Goal: Transaction & Acquisition: Purchase product/service

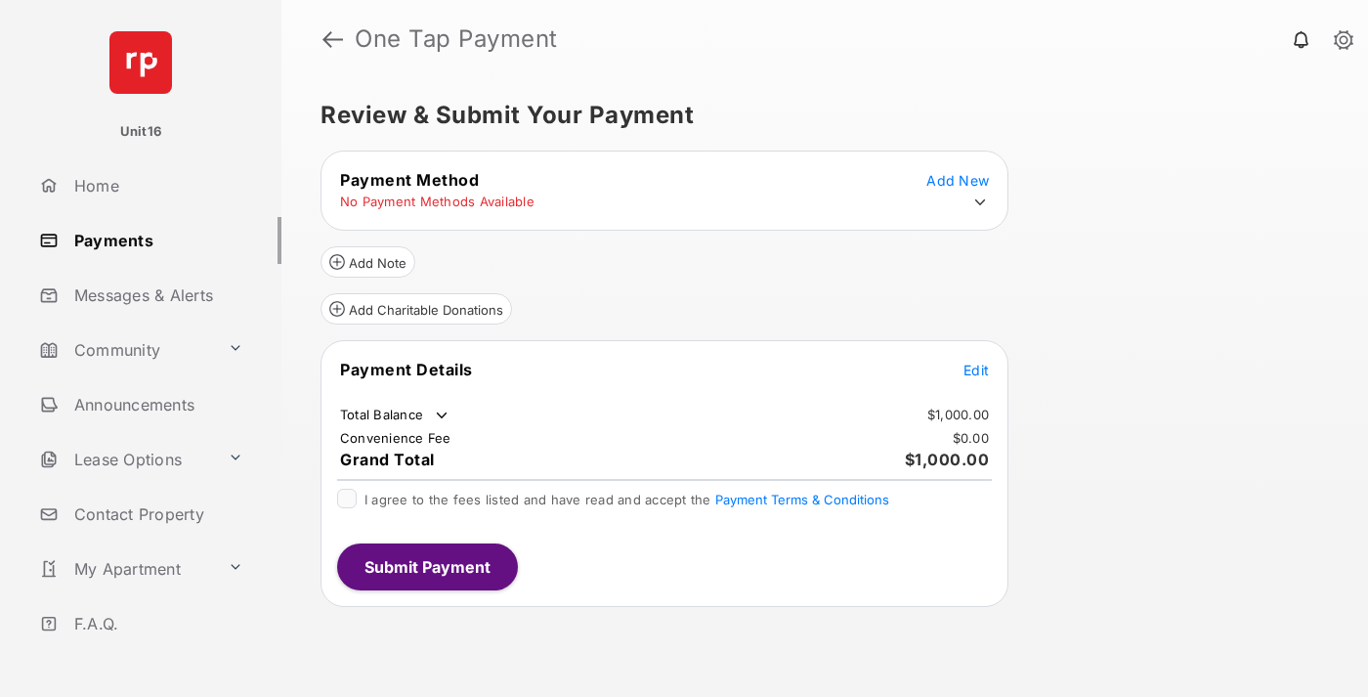
click at [977, 369] on span "Edit" at bounding box center [976, 370] width 25 height 17
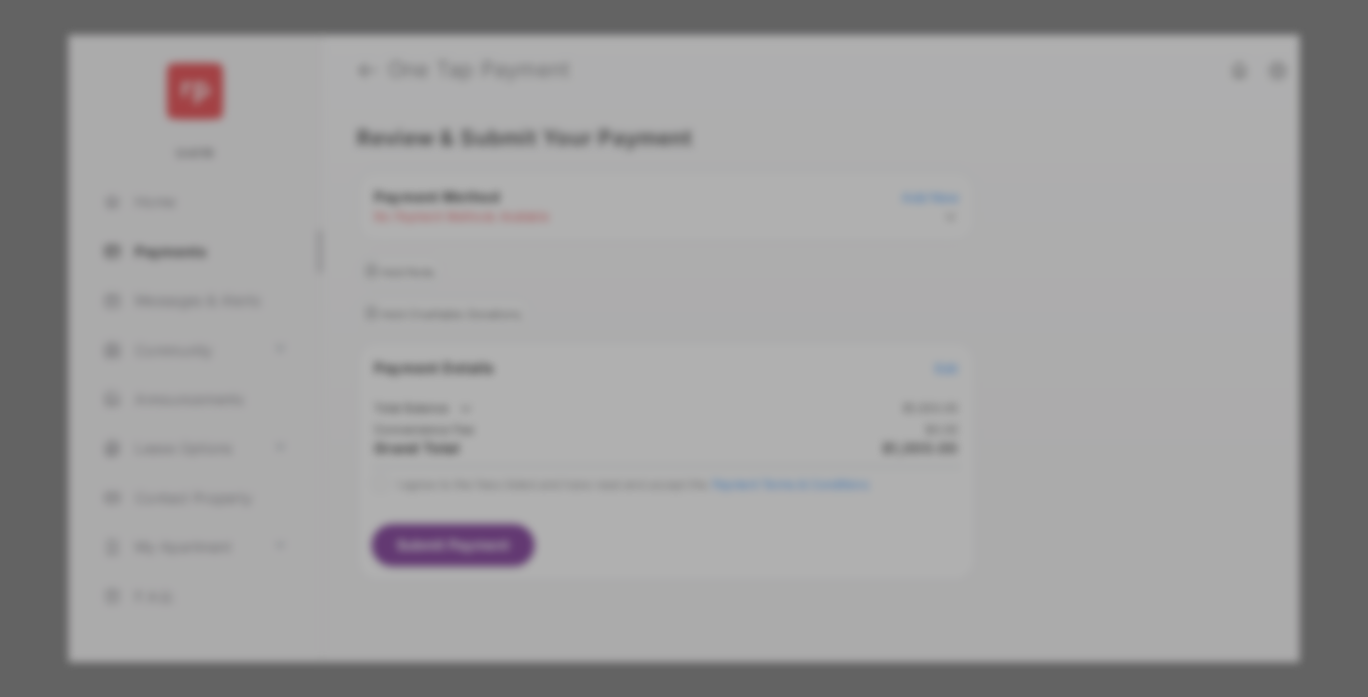
click at [648, 376] on div "Other Amount" at bounding box center [648, 392] width 317 height 33
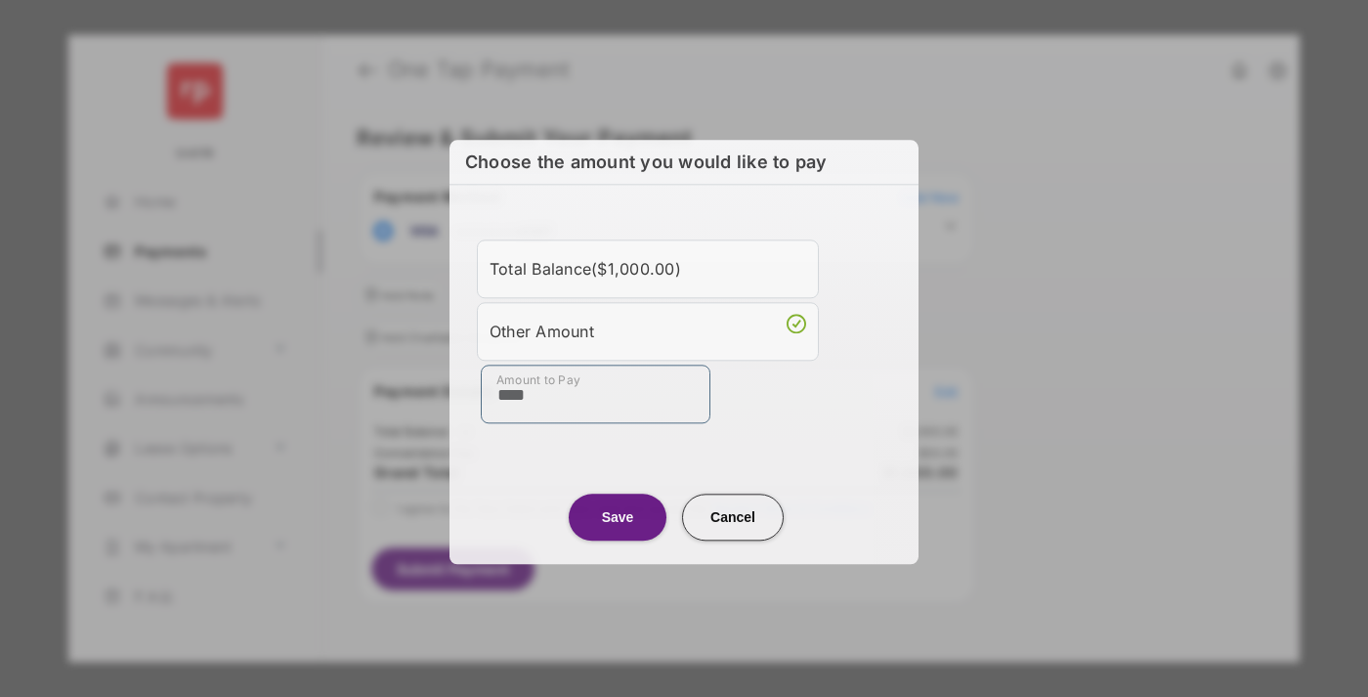
type input "****"
click at [618, 514] on button "Save" at bounding box center [618, 517] width 98 height 47
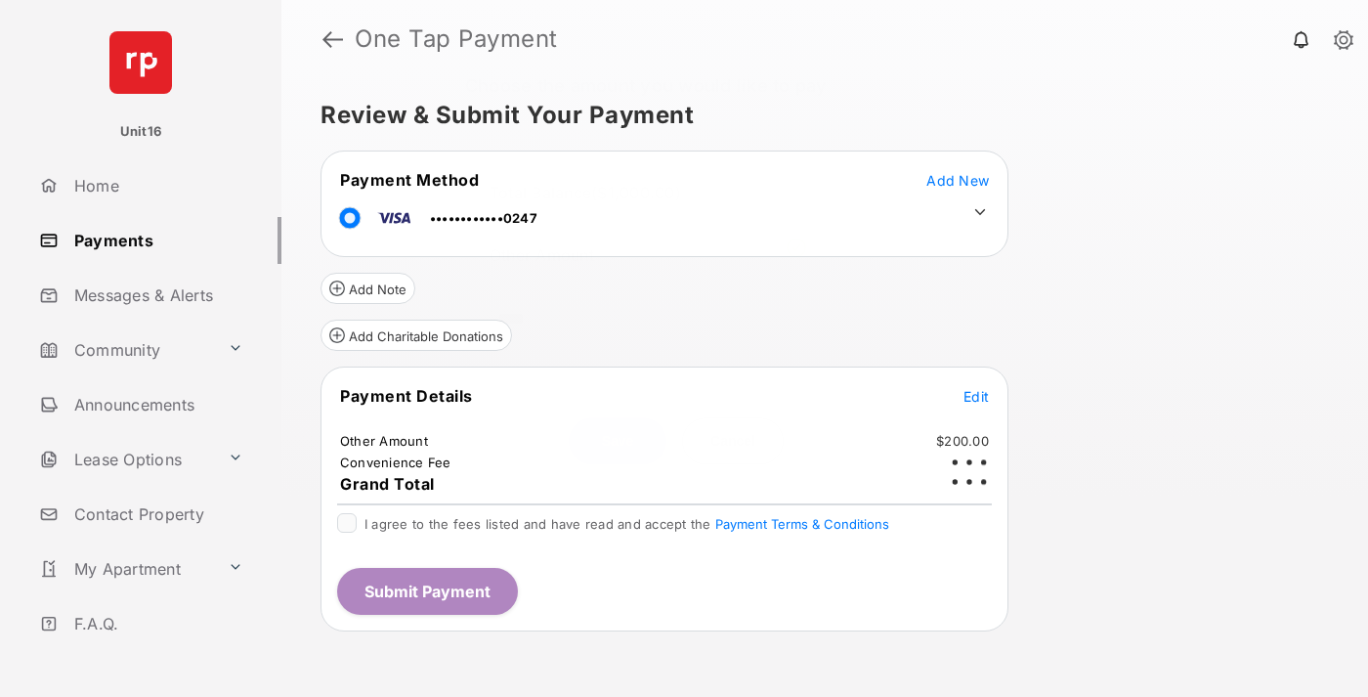
click at [980, 212] on icon at bounding box center [981, 212] width 18 height 18
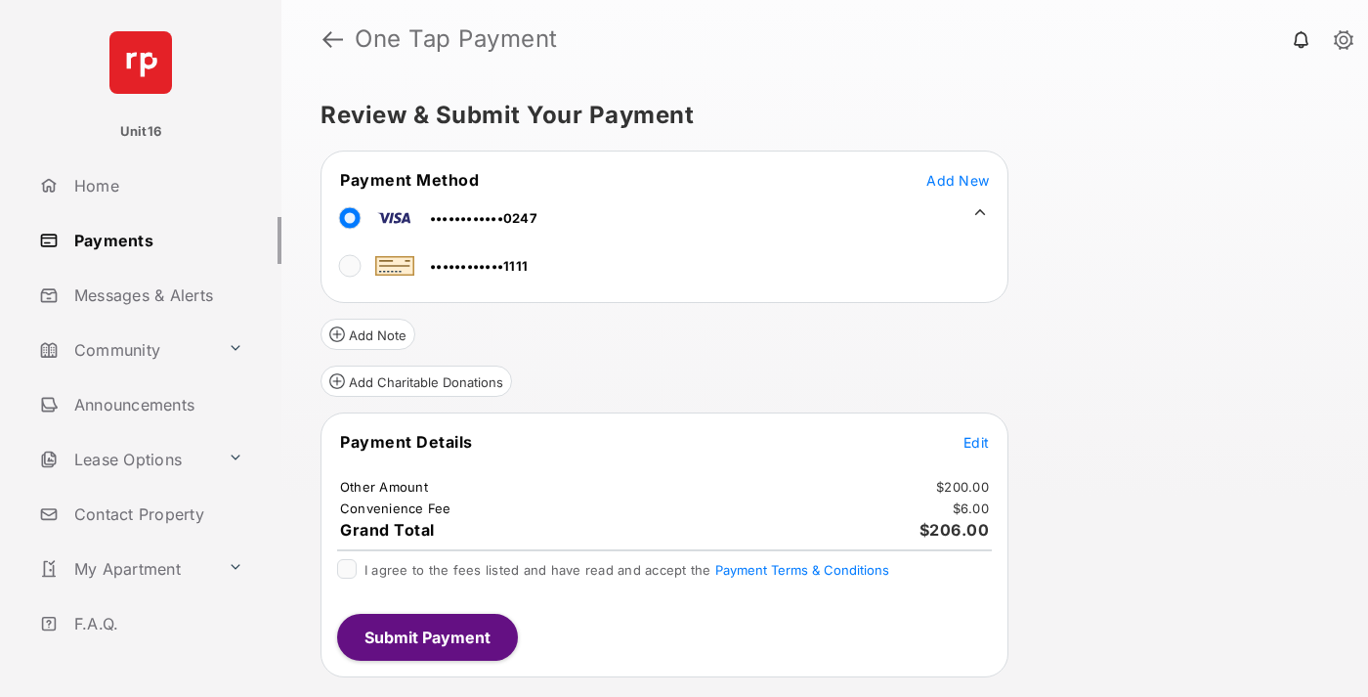
click at [977, 442] on span "Edit" at bounding box center [976, 442] width 25 height 17
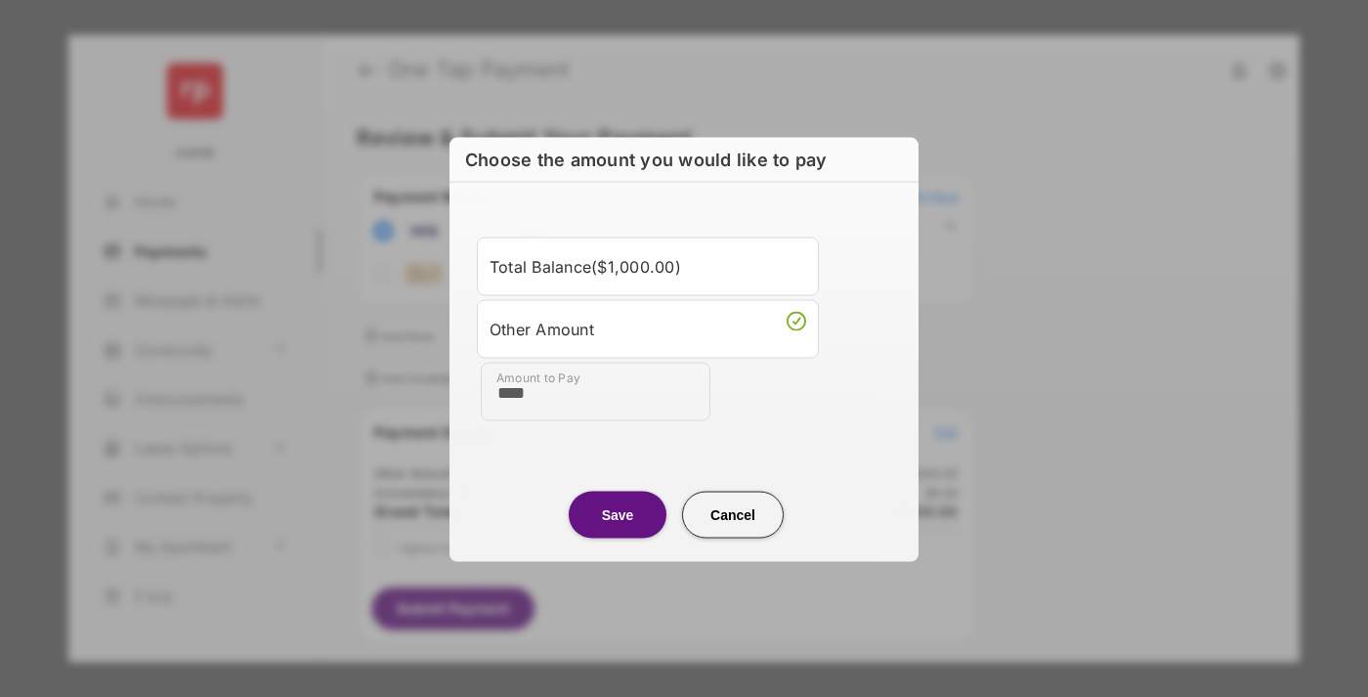
click at [618, 513] on button "Save" at bounding box center [618, 514] width 98 height 47
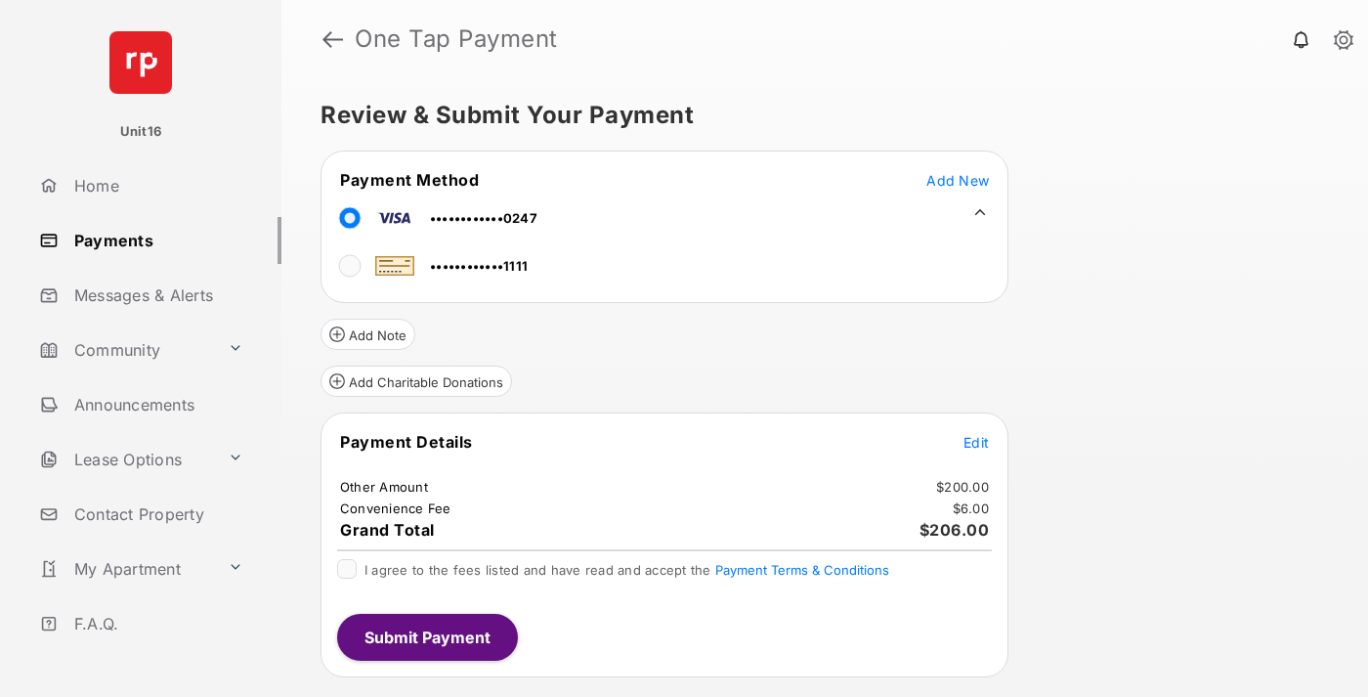
click at [426, 636] on button "Submit Payment" at bounding box center [427, 637] width 181 height 47
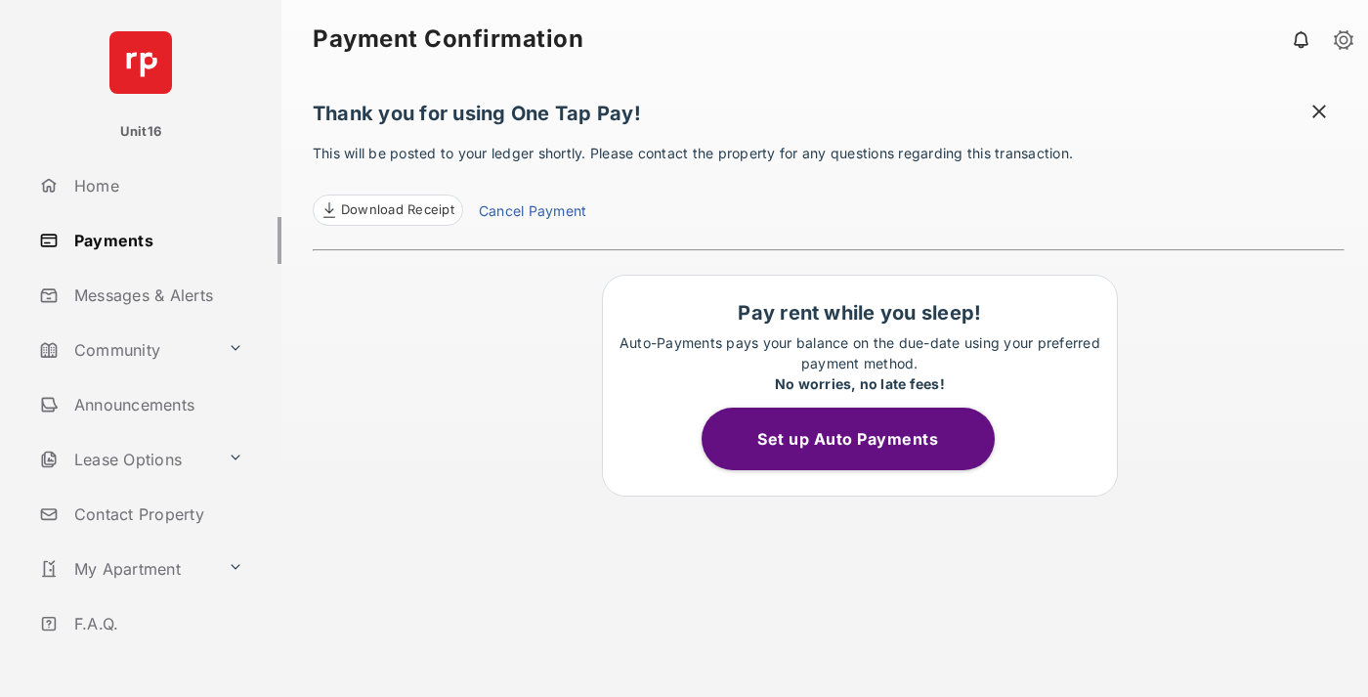
click at [532, 213] on link "Cancel Payment" at bounding box center [533, 212] width 108 height 25
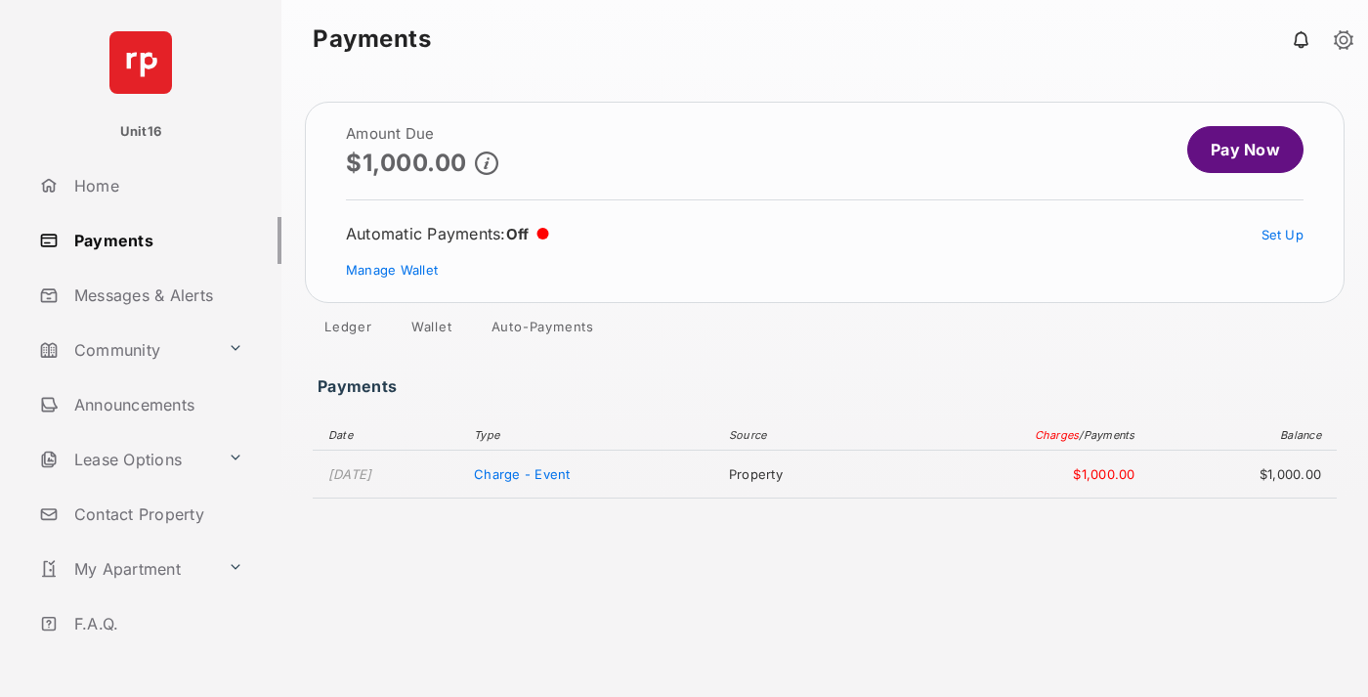
click at [392, 270] on link "Manage Wallet" at bounding box center [392, 270] width 92 height 16
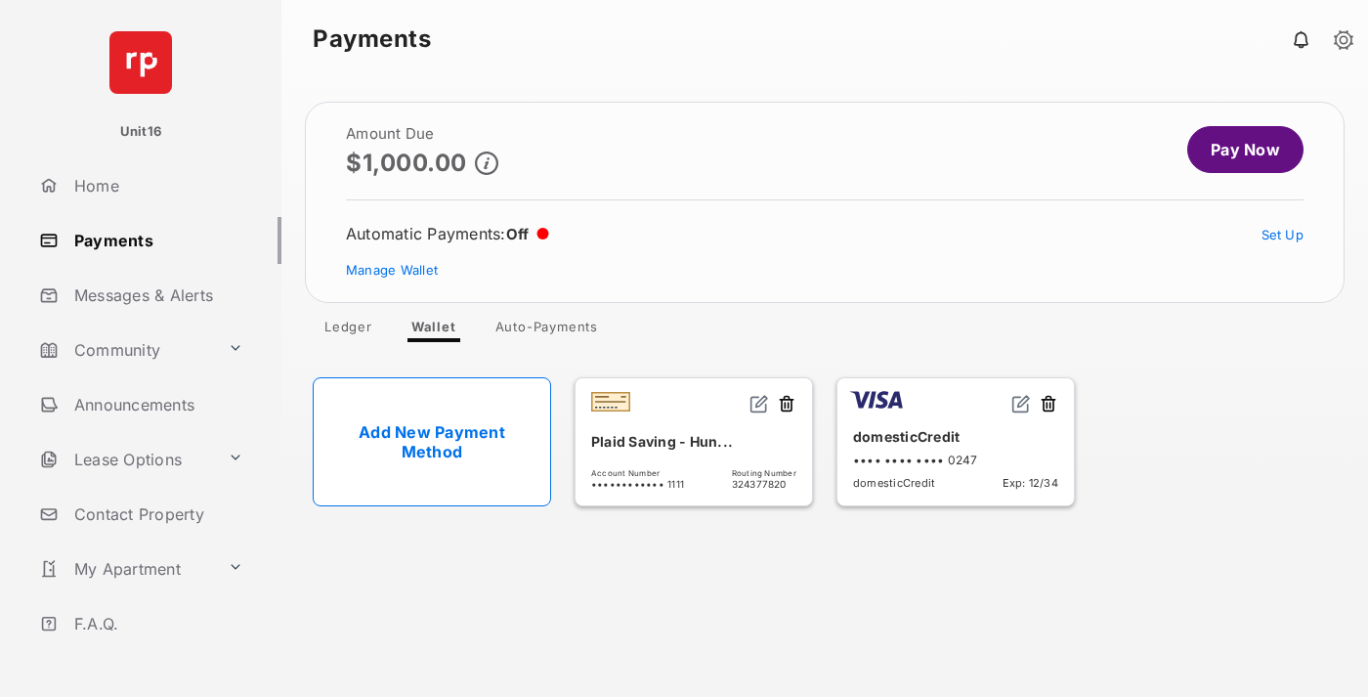
click at [1049, 405] on button at bounding box center [1049, 405] width 20 height 22
